Goal: Check status: Check status

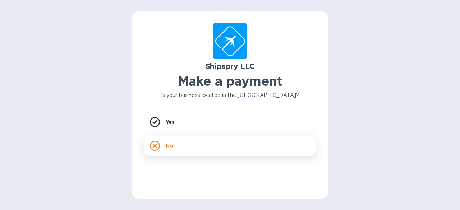
click at [179, 143] on div "No" at bounding box center [230, 146] width 172 height 20
